Goal: Transaction & Acquisition: Purchase product/service

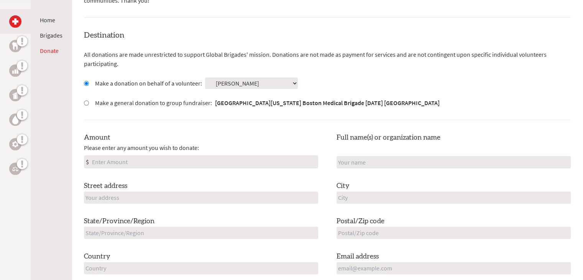
scroll to position [192, 0]
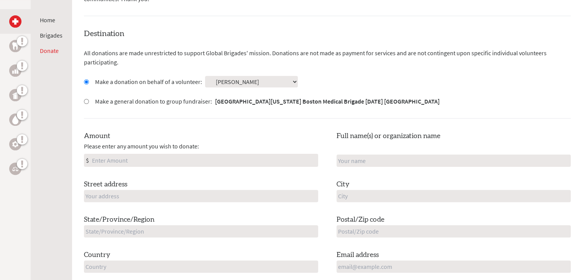
click at [137, 160] on input "Amount" at bounding box center [204, 160] width 227 height 12
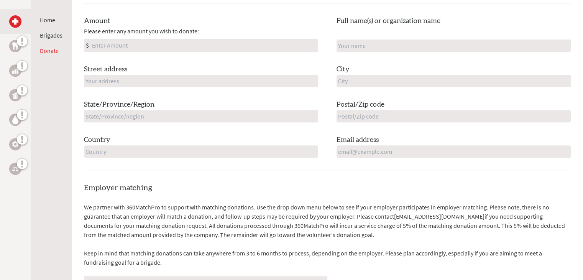
scroll to position [269, 0]
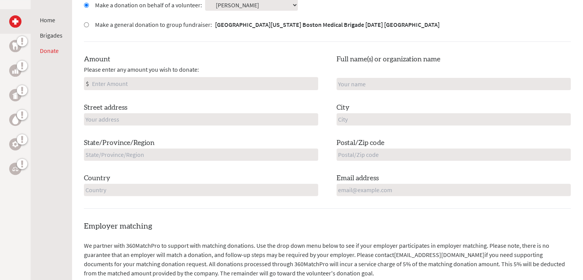
click at [130, 83] on input "Amount" at bounding box center [204, 83] width 227 height 12
type input "100.00"
click at [114, 118] on input "text" at bounding box center [201, 119] width 234 height 12
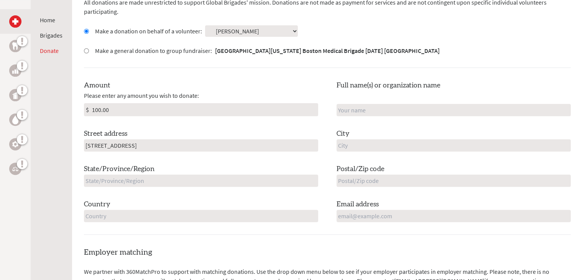
scroll to position [230, 0]
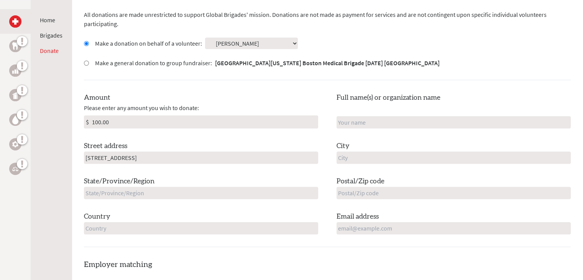
type input "[STREET_ADDRESS]"
click at [138, 189] on input "text" at bounding box center [201, 193] width 234 height 12
type input "WI"
click at [124, 227] on input "text" at bounding box center [201, 228] width 234 height 12
type input "[GEOGRAPHIC_DATA]"
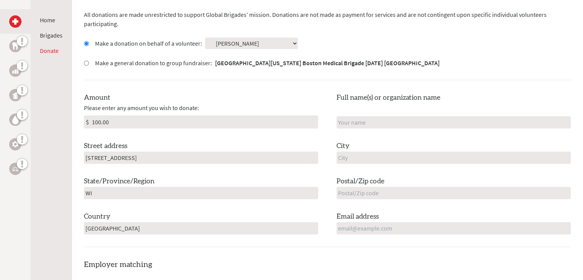
click at [400, 117] on input "text" at bounding box center [454, 122] width 234 height 12
type input "[PERSON_NAME]"
click at [347, 160] on input "text" at bounding box center [454, 158] width 234 height 12
type input "Suamico"
type input "54313-7682"
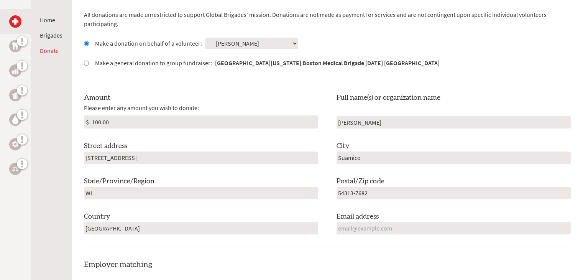
type input "[PERSON_NAME][EMAIL_ADDRESS][PERSON_NAME][DOMAIN_NAME]"
type input "Suamico"
drag, startPoint x: 429, startPoint y: 225, endPoint x: 327, endPoint y: 227, distance: 102.4
click at [327, 227] on div "Amount Please enter any amount you wish to donate: $ 100.00 Full name(s) or org…" at bounding box center [327, 163] width 487 height 142
type input "T"
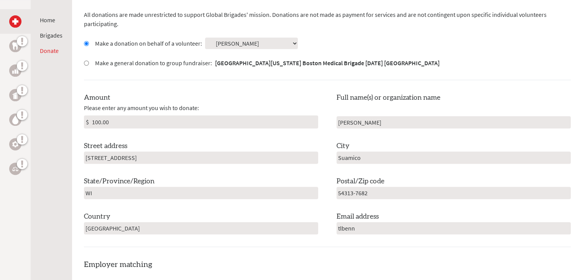
click at [342, 226] on input "tlbenn" at bounding box center [454, 228] width 234 height 12
type input "tbenn"
